Goal: Navigation & Orientation: Find specific page/section

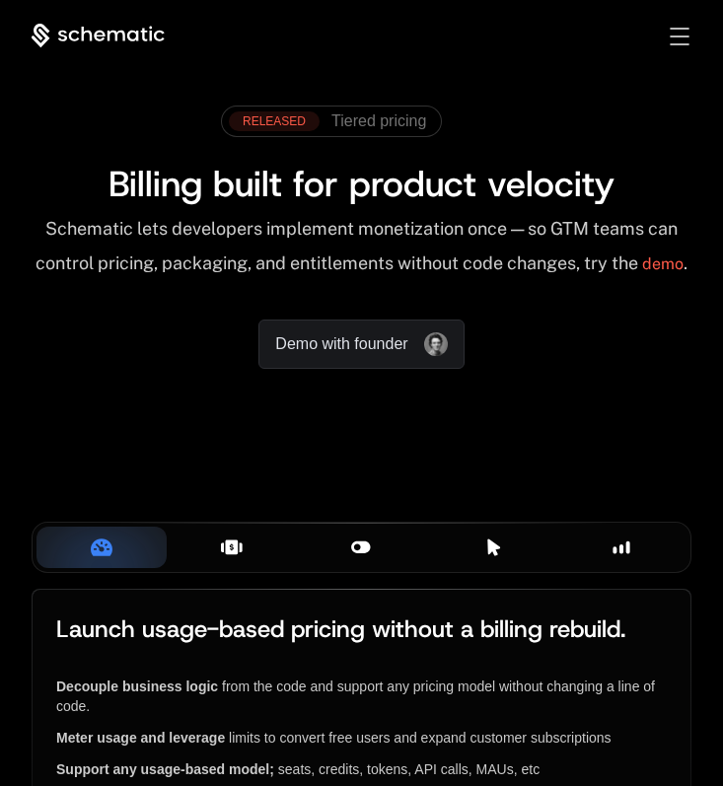
click at [685, 30] on div "Toggle menu" at bounding box center [679, 37] width 19 height 18
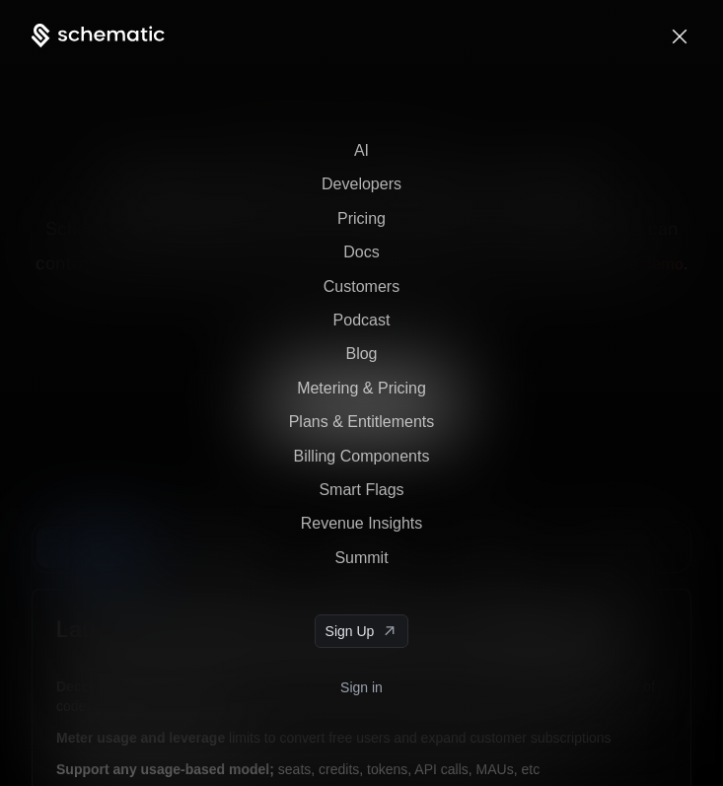
click at [359, 685] on link "Sign in" at bounding box center [361, 688] width 42 height 32
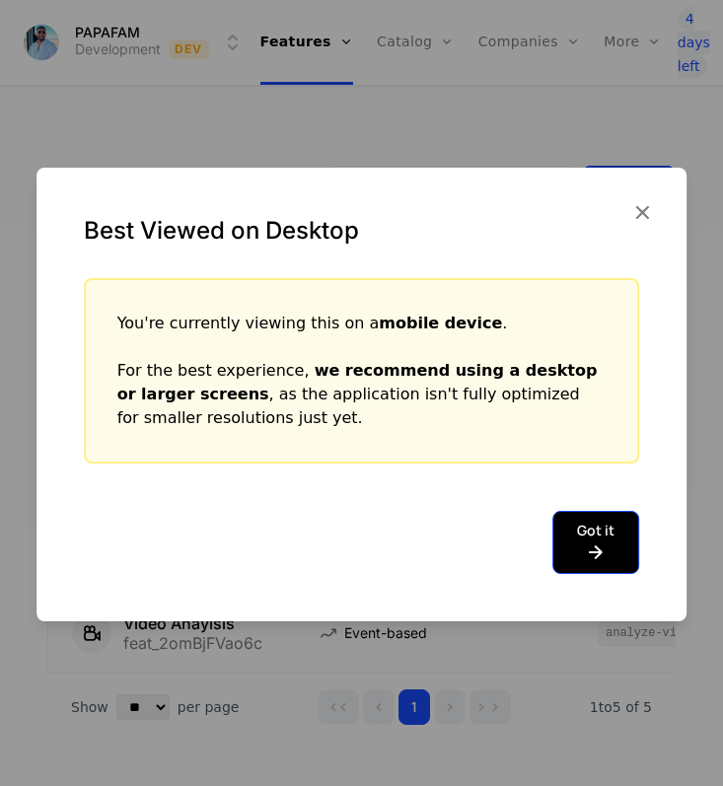
click at [591, 550] on icon at bounding box center [595, 553] width 37 height 24
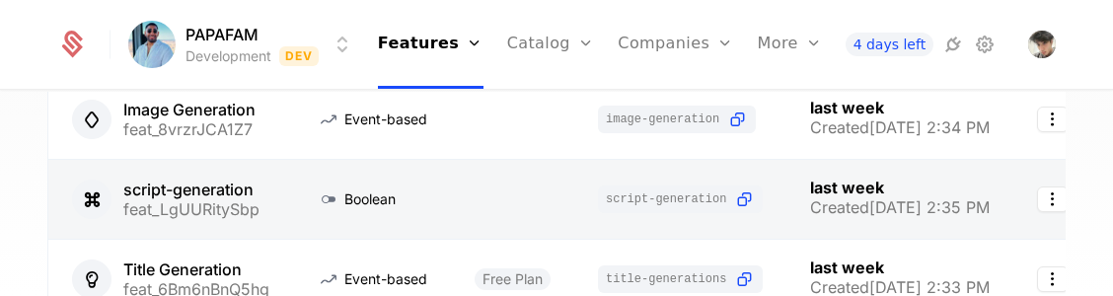
scroll to position [160, 0]
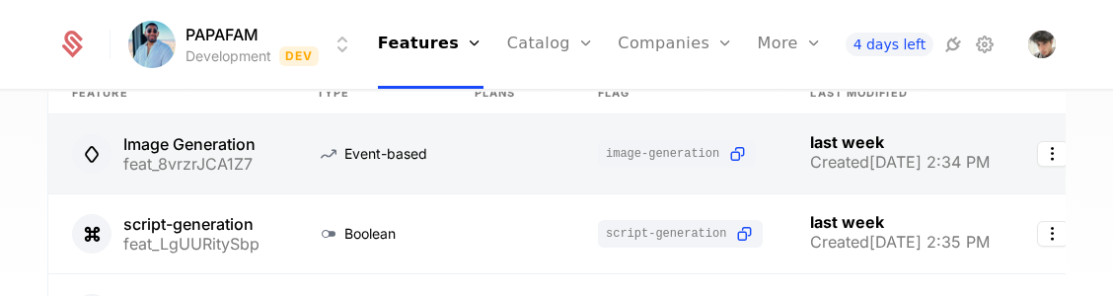
click at [258, 144] on link at bounding box center [170, 153] width 245 height 79
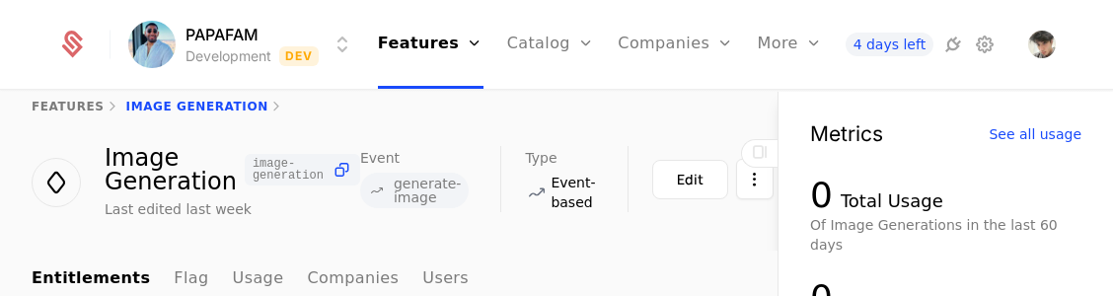
scroll to position [29, 0]
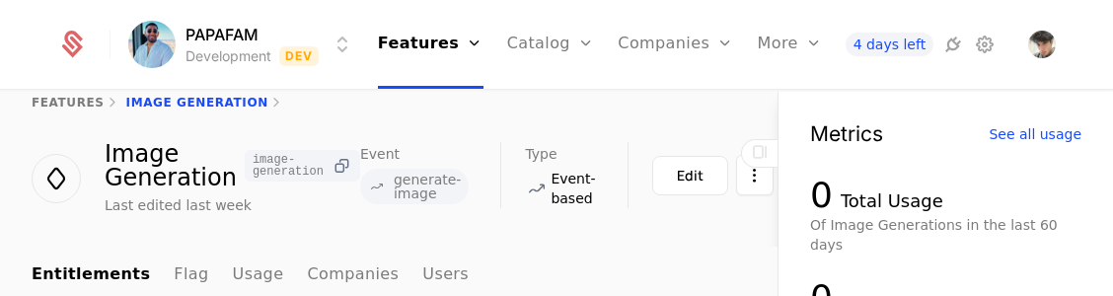
click at [331, 169] on icon at bounding box center [341, 166] width 21 height 21
click at [431, 187] on span "generate-image" at bounding box center [427, 187] width 67 height 28
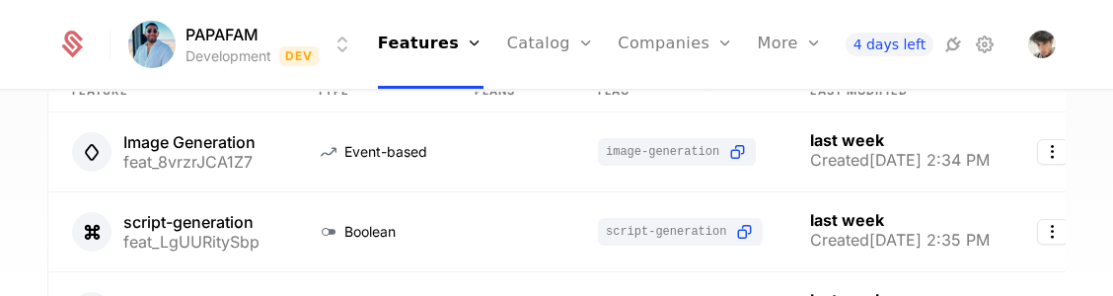
scroll to position [239, 0]
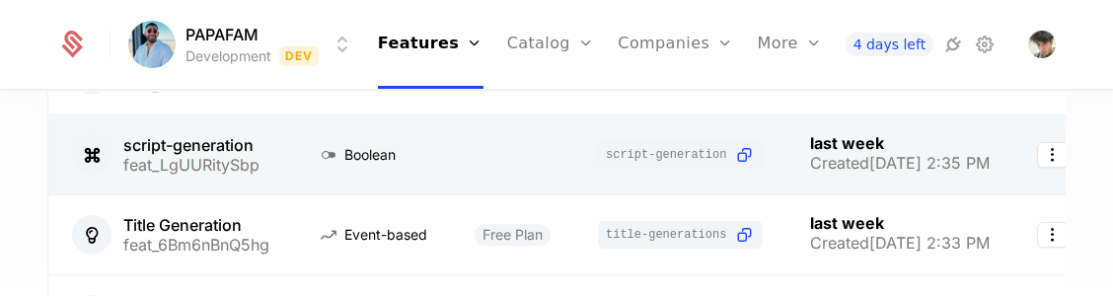
click at [295, 165] on link at bounding box center [372, 154] width 158 height 79
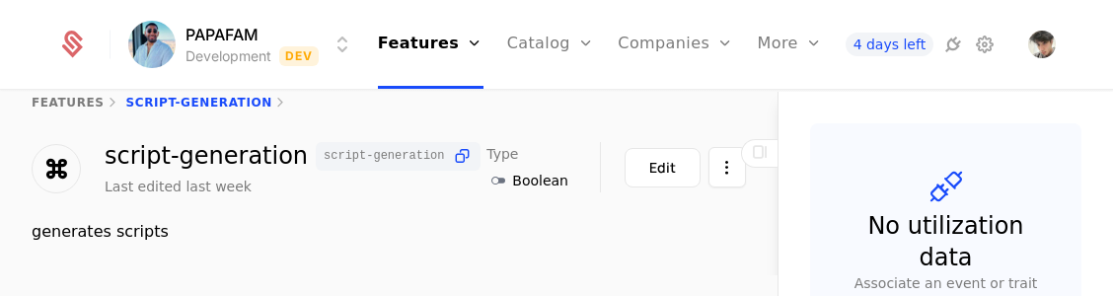
scroll to position [32, 0]
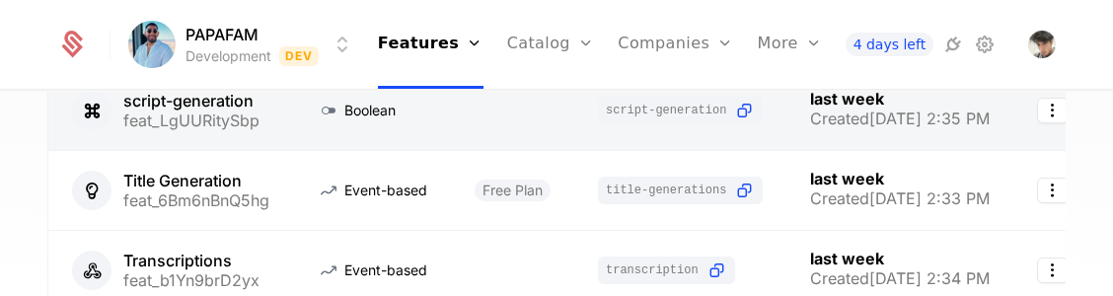
scroll to position [292, 0]
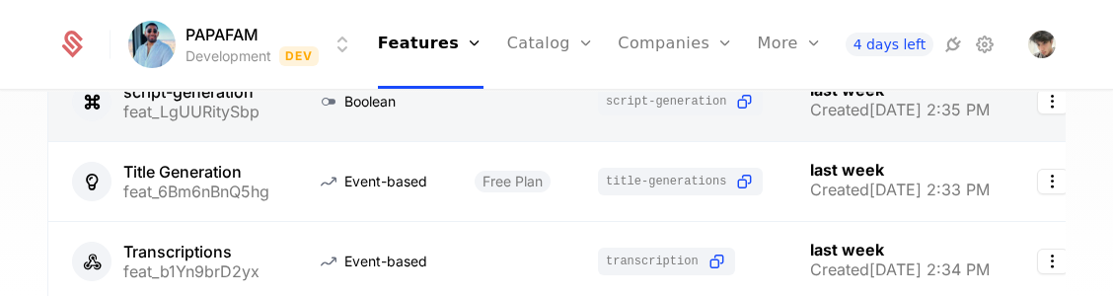
click at [234, 191] on link at bounding box center [170, 181] width 245 height 79
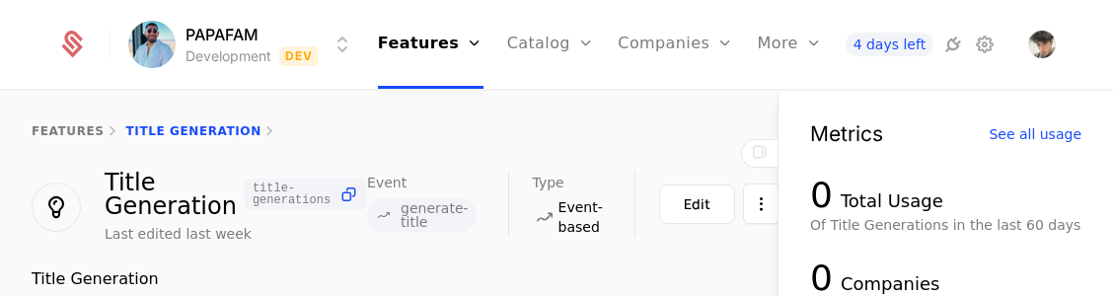
scroll to position [3, 0]
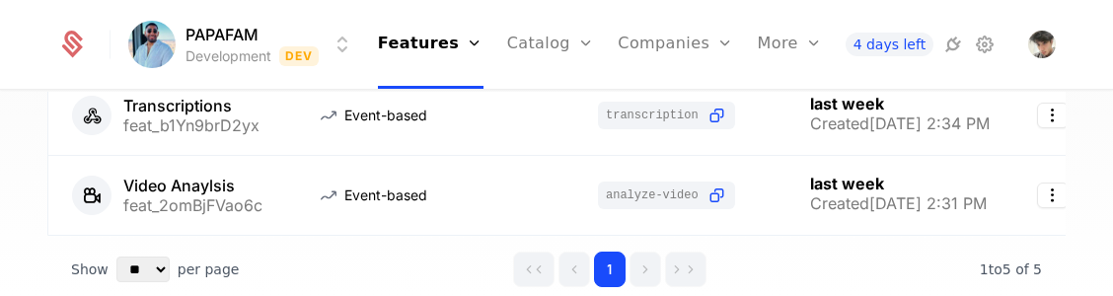
scroll to position [435, 0]
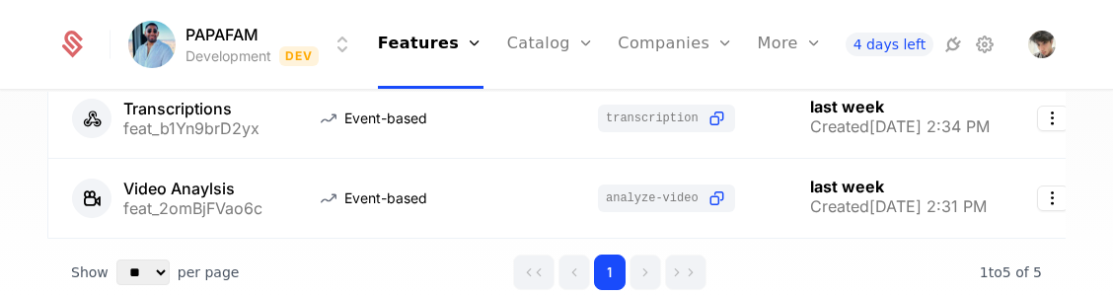
click at [297, 190] on link at bounding box center [372, 198] width 158 height 79
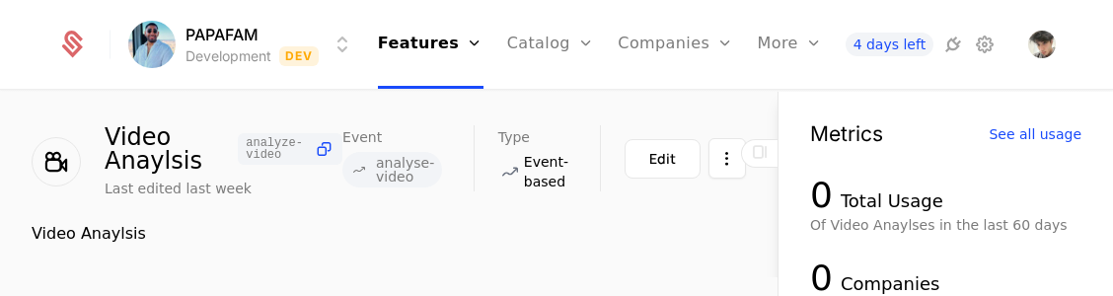
scroll to position [78, 0]
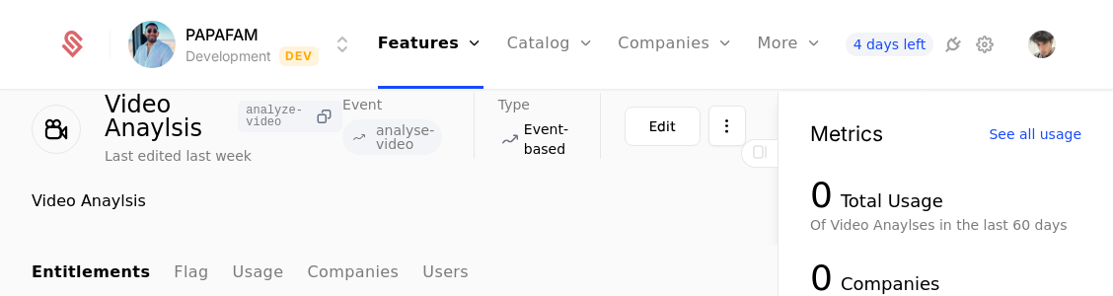
click at [322, 120] on icon at bounding box center [324, 117] width 21 height 21
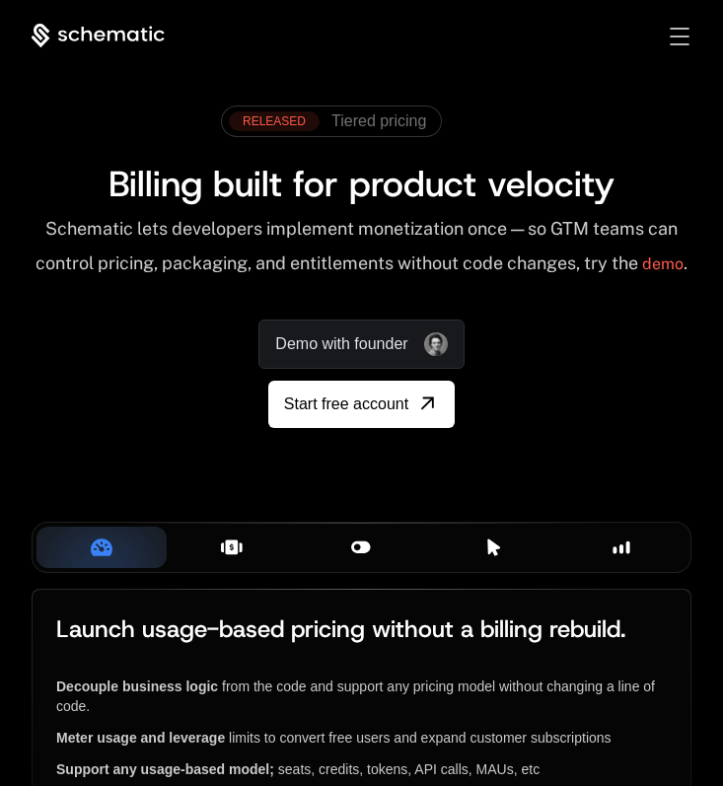
click at [699, 24] on div "AI Products Developers Pricing Docs Resources Summit Sign in Sign Up" at bounding box center [361, 36] width 723 height 25
click at [682, 21] on div "AI Products Developers Pricing Docs Resources Summit Sign in Sign Up RELEASED T…" at bounding box center [361, 269] width 723 height 539
click at [680, 29] on div "Toggle menu" at bounding box center [679, 37] width 19 height 18
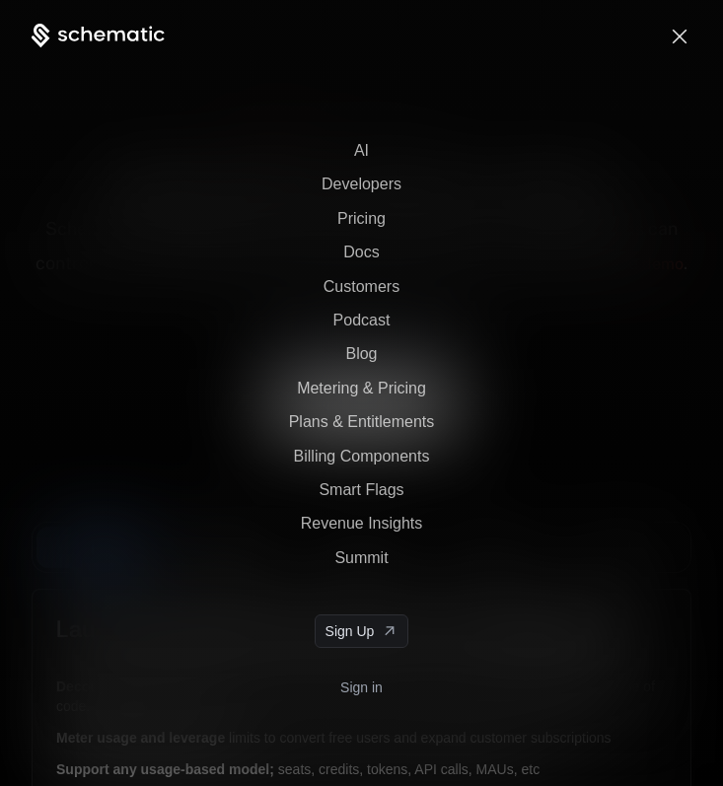
click at [369, 688] on link "Sign in" at bounding box center [361, 688] width 42 height 32
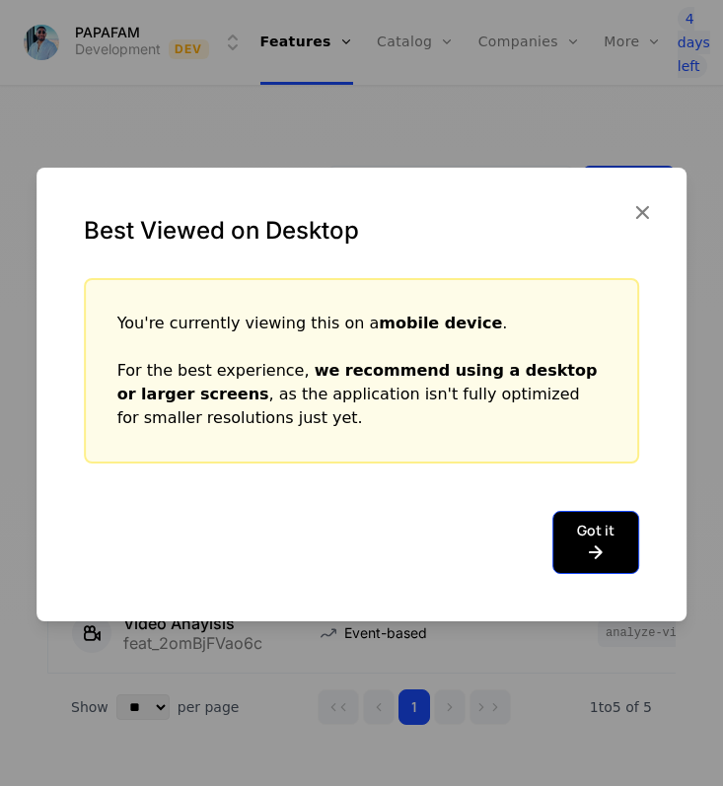
click at [588, 527] on button "Got it" at bounding box center [595, 542] width 87 height 63
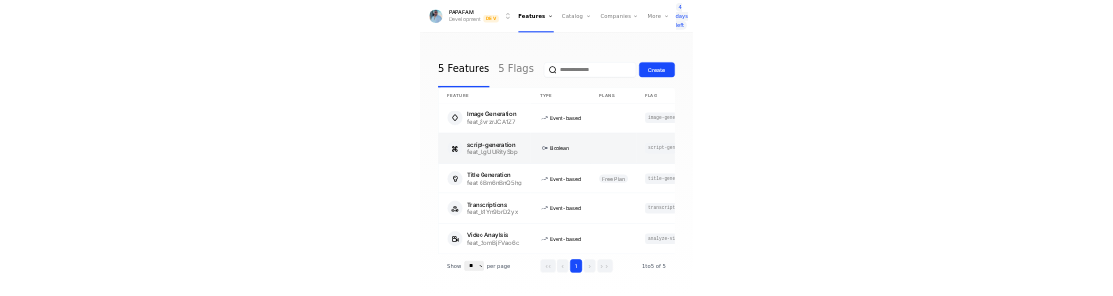
scroll to position [53, 0]
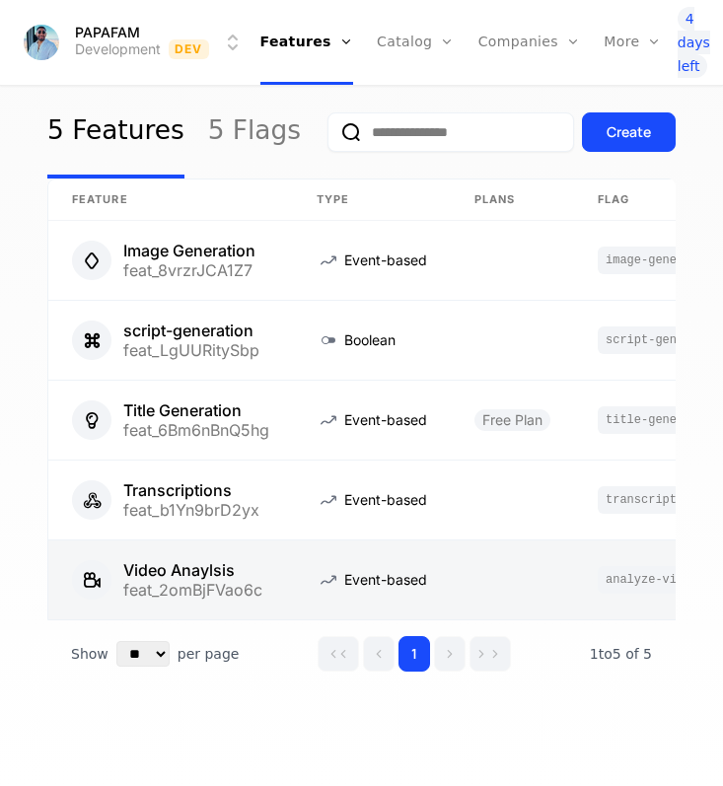
click at [287, 598] on link at bounding box center [170, 580] width 245 height 79
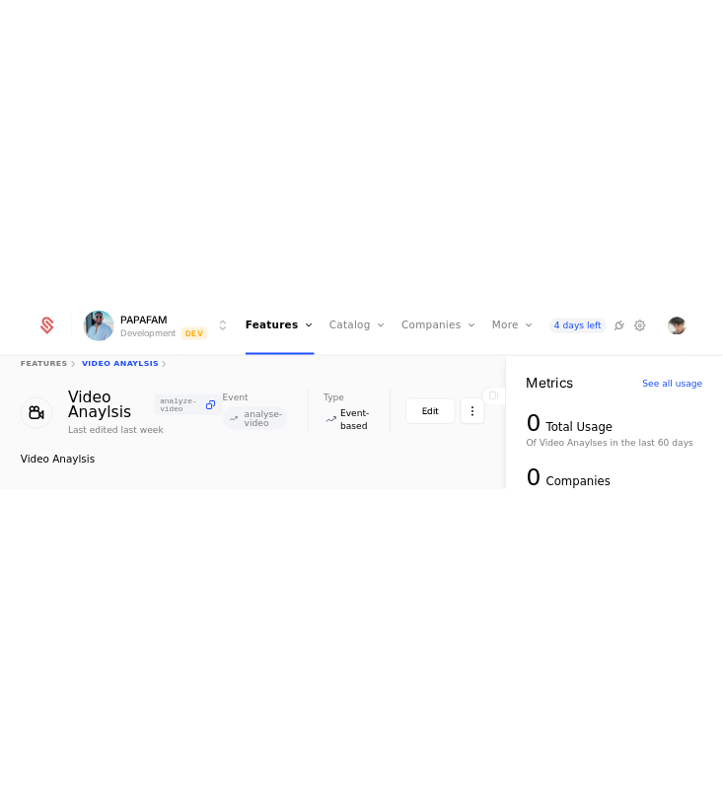
scroll to position [38, 0]
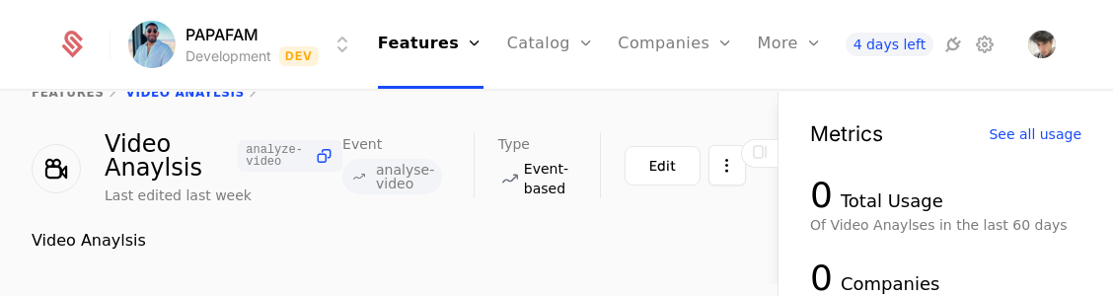
click at [409, 171] on span "analyse-video" at bounding box center [405, 177] width 58 height 28
drag, startPoint x: 420, startPoint y: 184, endPoint x: 381, endPoint y: 170, distance: 42.1
click at [381, 170] on span "analyse-video" at bounding box center [405, 177] width 58 height 28
copy span "analyse-video"
